Goal: Transaction & Acquisition: Purchase product/service

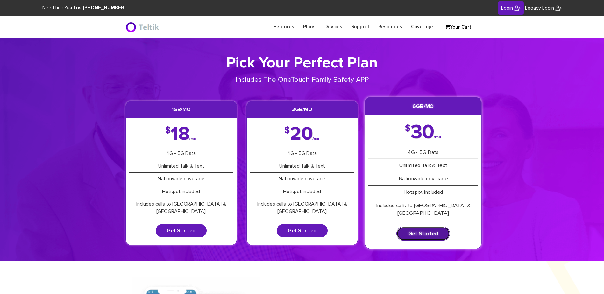
click at [441, 227] on link "Get Started" at bounding box center [424, 234] width 54 height 14
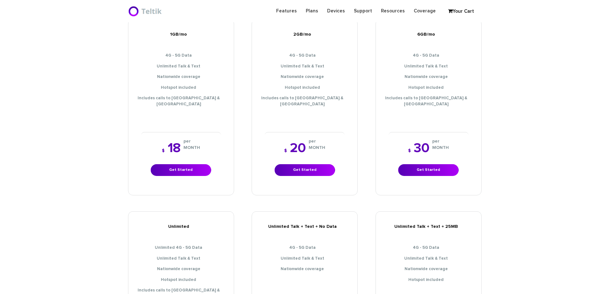
scroll to position [255, 0]
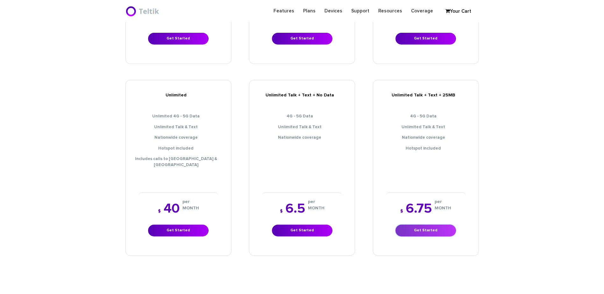
click at [440, 225] on link "Get Started" at bounding box center [426, 231] width 61 height 12
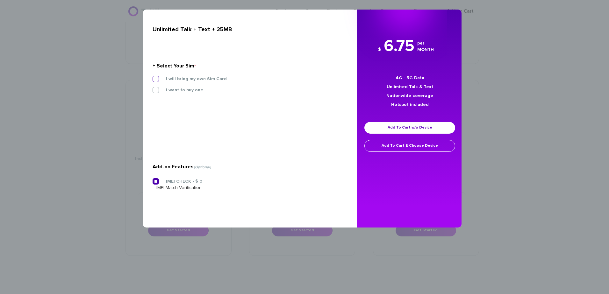
click at [159, 77] on label "I will bring my own Sim Card" at bounding box center [191, 79] width 70 height 6
click at [153, 77] on input "I will bring my own Sim Card" at bounding box center [153, 77] width 0 height 0
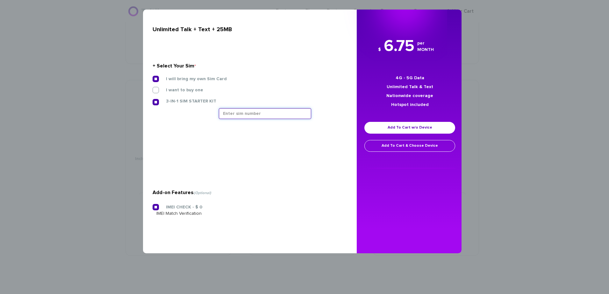
click at [233, 114] on input "text" at bounding box center [265, 113] width 92 height 11
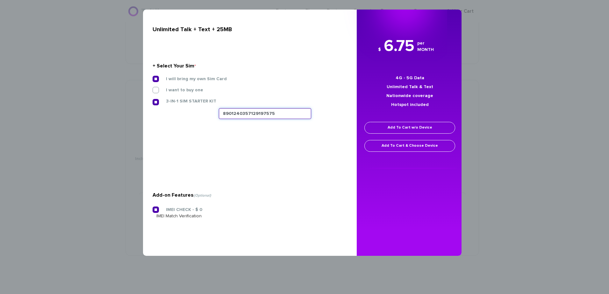
type input "8901240357129197575"
click at [407, 131] on link "Add To Cart w/o Device" at bounding box center [409, 128] width 91 height 12
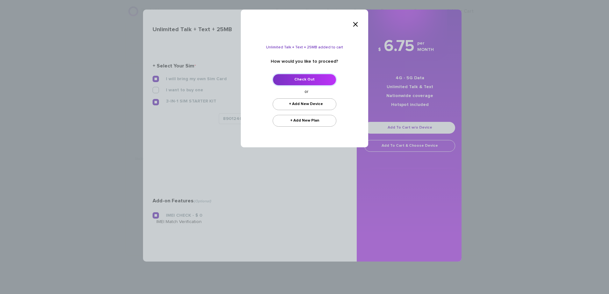
click at [305, 80] on link "Check Out" at bounding box center [305, 80] width 64 height 12
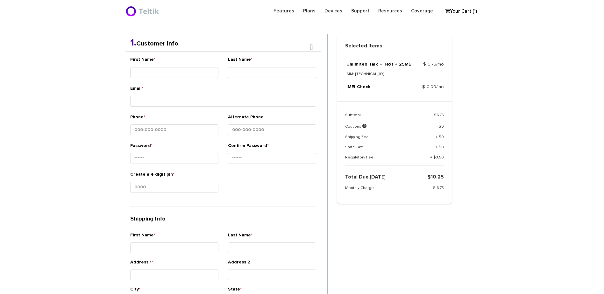
scroll to position [135, 0]
click at [180, 58] on div "First Name *" at bounding box center [174, 67] width 88 height 24
click at [186, 66] on input "First Name *" at bounding box center [174, 71] width 88 height 11
type input "Ner - Zev"
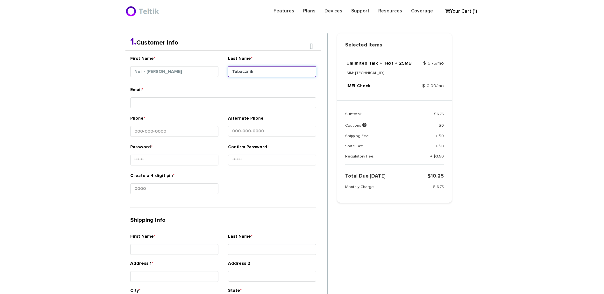
type input "Tabacznik"
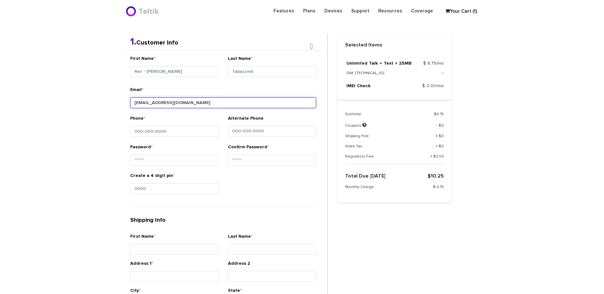
type input "avremal@aol.com"
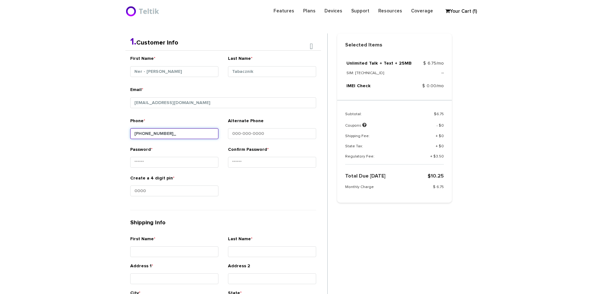
type input "646-418-8956"
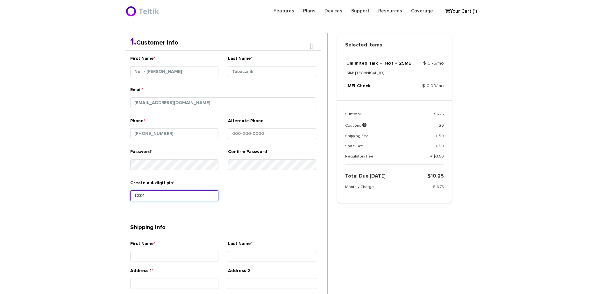
type input "1234"
click at [111, 222] on section "Choose Package Checkout Confirmation You are almost done! Please select/add you…" at bounding box center [302, 212] width 604 height 618
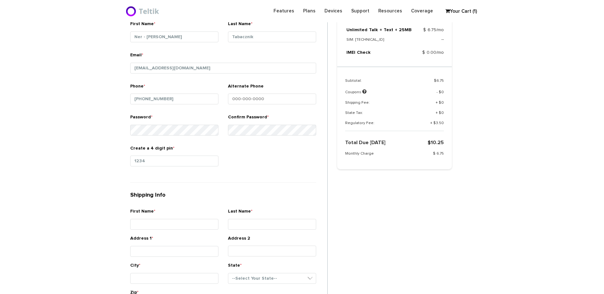
scroll to position [230, 0]
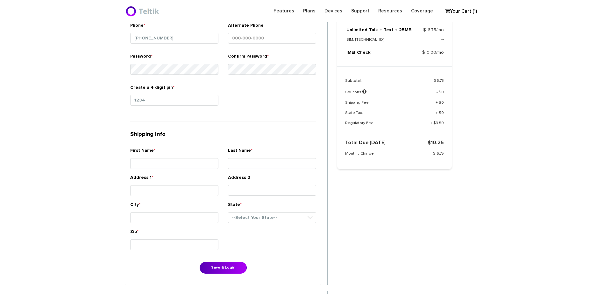
click at [169, 155] on div "First Name *" at bounding box center [174, 159] width 88 height 24
click at [167, 162] on input "First Name *" at bounding box center [174, 163] width 88 height 11
click at [99, 160] on section "Choose Package Checkout Confirmation You are almost done! Please select/add you…" at bounding box center [302, 118] width 604 height 620
click at [179, 194] on input "Address 1 *" at bounding box center [174, 190] width 88 height 11
type input "107 Highgat Terrace"
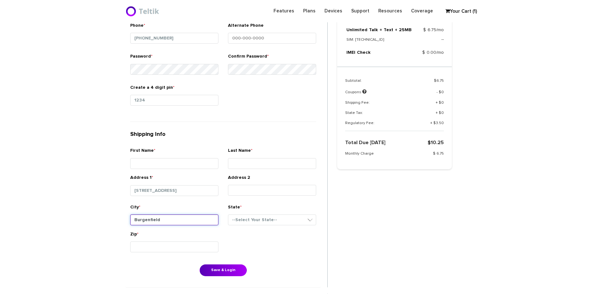
type input "Burgenfield"
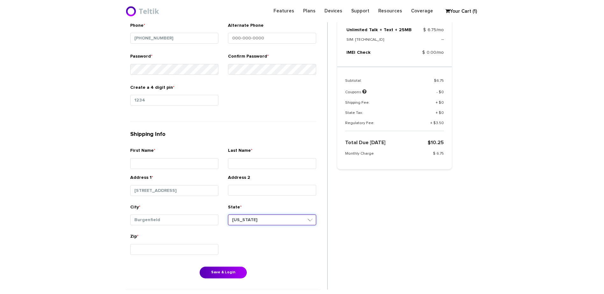
select select "NJ"
type input "07621"
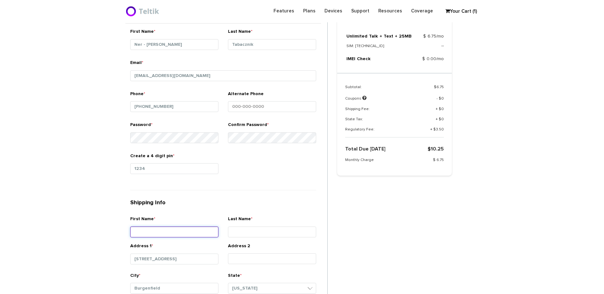
scroll to position [167, 0]
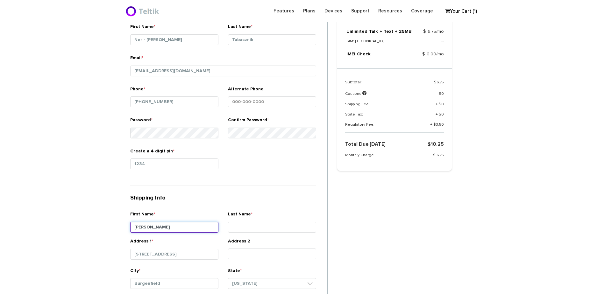
type input "Zev"
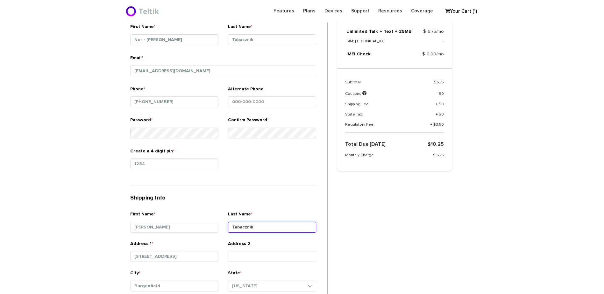
scroll to position [358, 0]
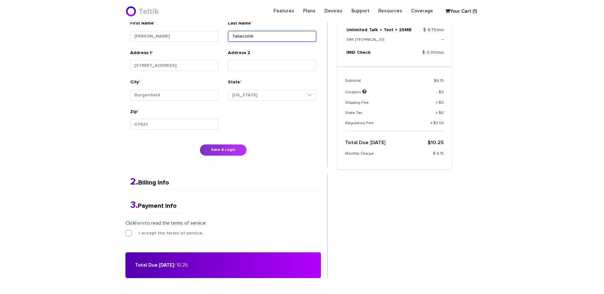
type input "Tabacznik"
click at [208, 149] on button "Save & Login" at bounding box center [223, 150] width 47 height 12
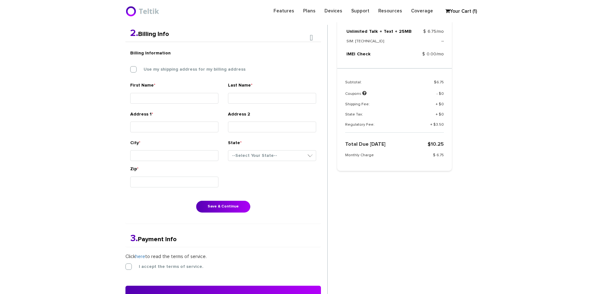
scroll to position [166, 0]
drag, startPoint x: 179, startPoint y: 65, endPoint x: 184, endPoint y: 69, distance: 6.4
click at [184, 69] on div "Billing Information Use my shipping address for my billing address" at bounding box center [223, 64] width 196 height 35
click at [185, 71] on label "Use my shipping address for my billing address" at bounding box center [189, 70] width 111 height 6
click at [130, 68] on input "Use my shipping address for my billing address" at bounding box center [130, 68] width 0 height 0
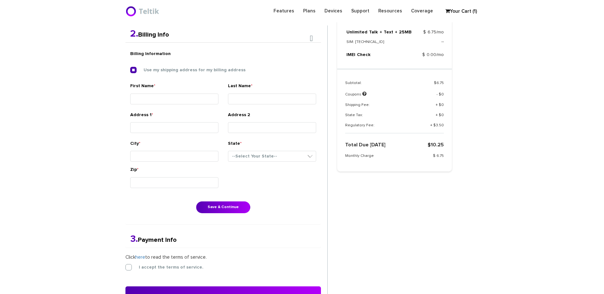
type input "[PERSON_NAME]"
type input "Tabacznik"
type input "[STREET_ADDRESS]"
type input "Burgenfield"
select select "NJ"
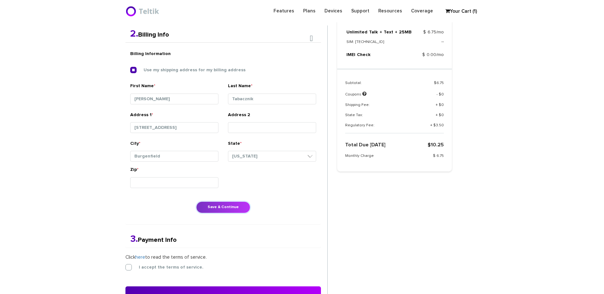
click at [224, 209] on button "Save & Continue" at bounding box center [223, 208] width 54 height 12
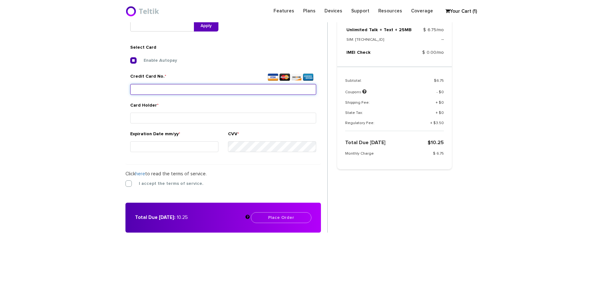
click at [161, 91] on input "Credit Card No. *" at bounding box center [223, 89] width 186 height 11
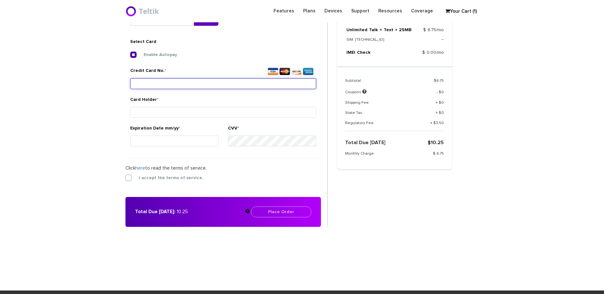
scroll to position [238, 0]
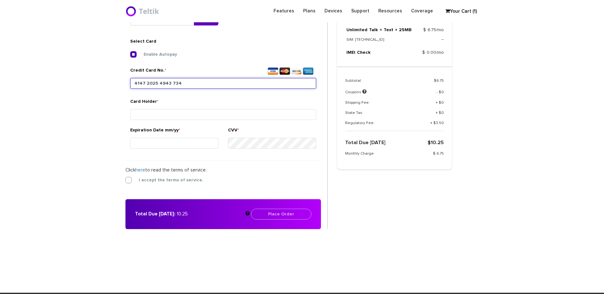
type input "4147 2025 4943 7349"
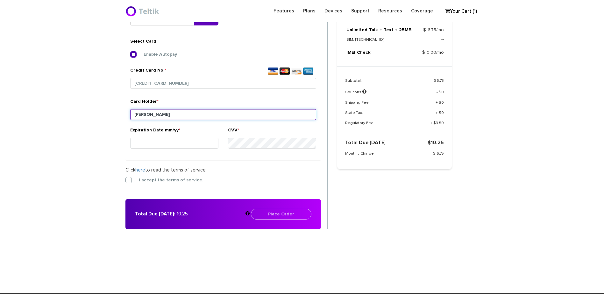
type input "Alan Tabacznik"
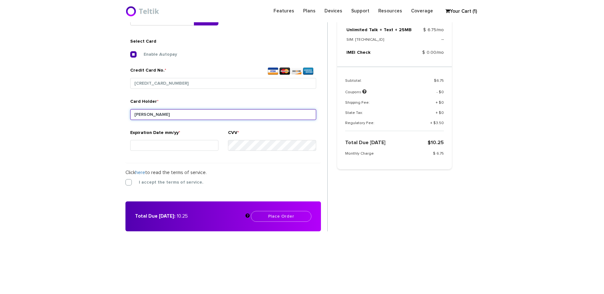
drag, startPoint x: 168, startPoint y: 116, endPoint x: 145, endPoint y: 114, distance: 22.7
click at [145, 114] on input "Alan Tabacznik" at bounding box center [223, 114] width 186 height 11
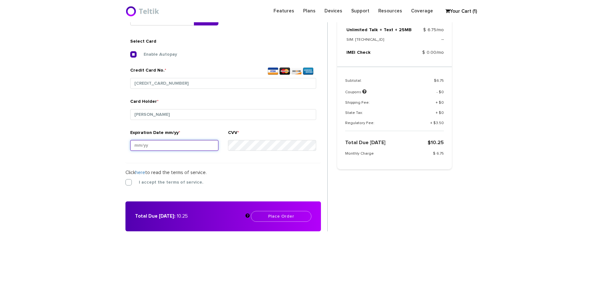
click at [143, 145] on input "Expiration Date mm/yy *" at bounding box center [174, 145] width 88 height 11
type input "06/27"
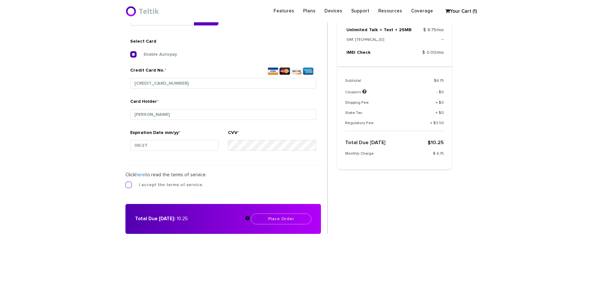
click at [132, 185] on label "I accept the terms of service." at bounding box center [166, 185] width 74 height 6
click at [125, 183] on input "I accept the terms of service." at bounding box center [125, 183] width 0 height 0
click at [282, 219] on button "Place Order" at bounding box center [281, 219] width 61 height 11
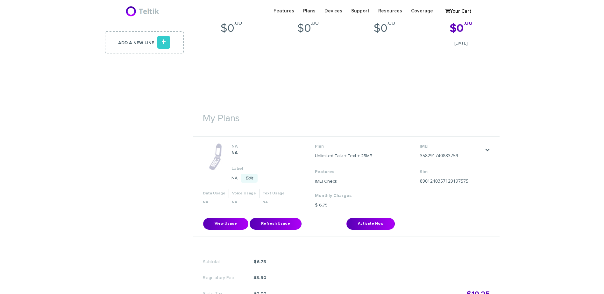
scroll to position [159, 0]
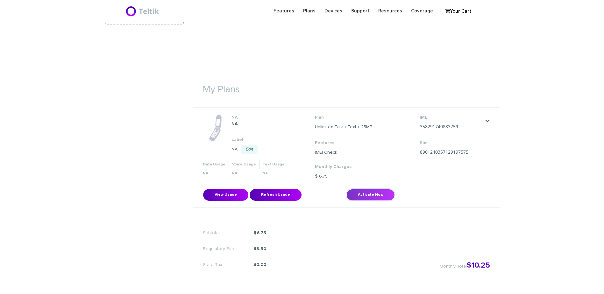
click at [377, 195] on button "Activate Now" at bounding box center [371, 195] width 48 height 12
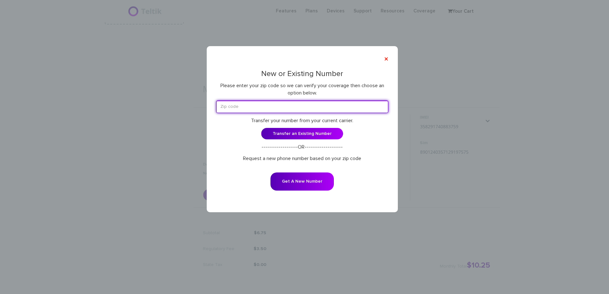
click at [308, 105] on input "text" at bounding box center [302, 107] width 172 height 12
click at [288, 80] on div "New or Existing Number Please enter your zip code so we can verify your coverag…" at bounding box center [302, 135] width 172 height 130
click at [242, 107] on input "text" at bounding box center [302, 107] width 172 height 12
type input "07621"
click at [309, 193] on form "07621 Transfer your number from your current carrier. Transfer an Existing Numb…" at bounding box center [302, 150] width 172 height 99
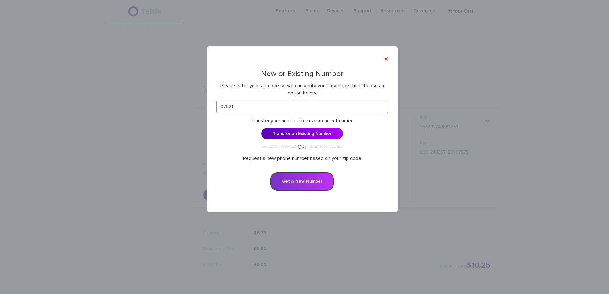
click at [313, 181] on button "Get A New Number" at bounding box center [301, 182] width 63 height 18
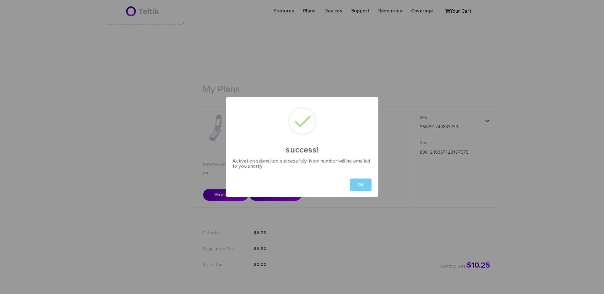
click at [362, 181] on button "OK" at bounding box center [361, 185] width 22 height 13
